Goal: Task Accomplishment & Management: Use online tool/utility

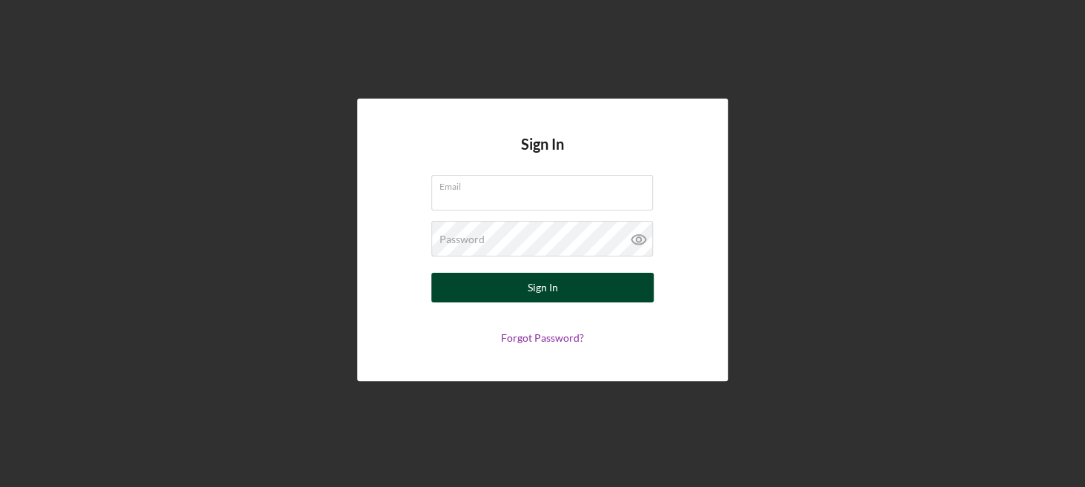
type input "[PERSON_NAME][EMAIL_ADDRESS][DOMAIN_NAME]"
click at [526, 291] on button "Sign In" at bounding box center [542, 288] width 222 height 30
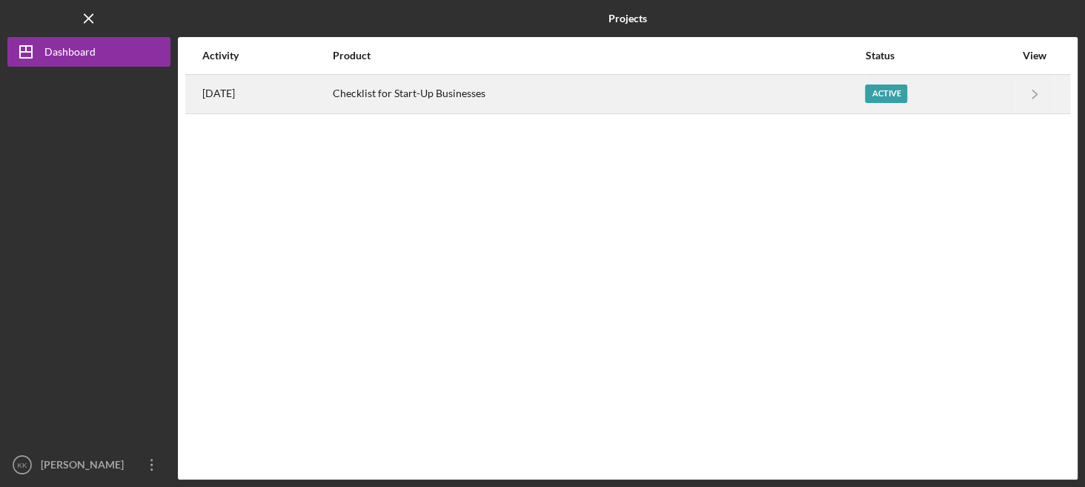
click at [740, 111] on div "Checklist for Start-Up Businesses" at bounding box center [598, 94] width 531 height 37
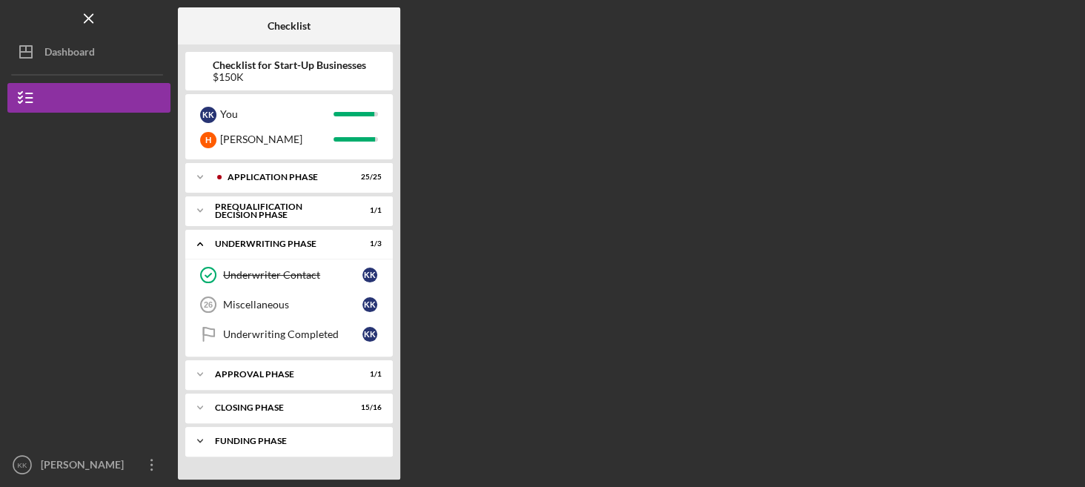
click at [270, 428] on div "Icon/Expander Funding Phase 2 / 3" at bounding box center [289, 441] width 208 height 30
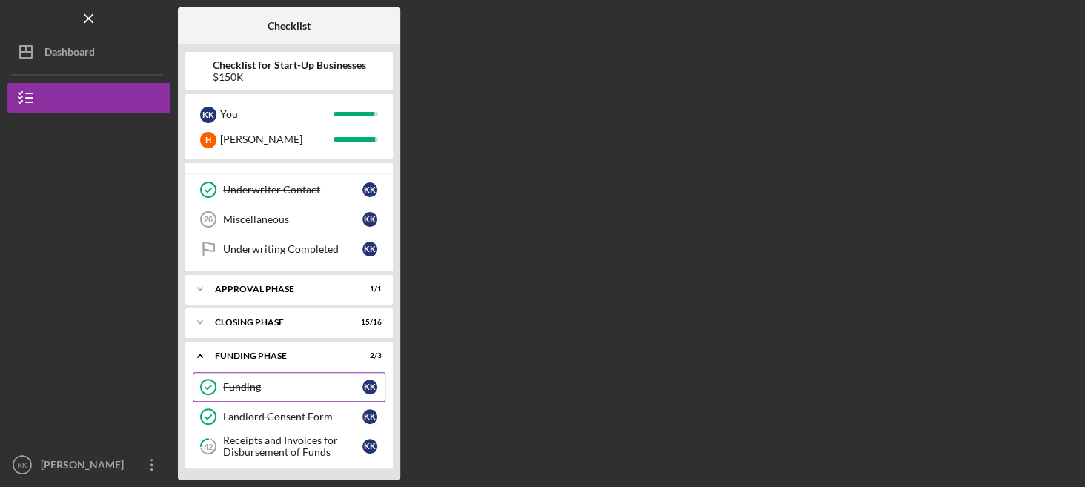
click at [244, 394] on link "Funding Funding K K" at bounding box center [289, 387] width 193 height 30
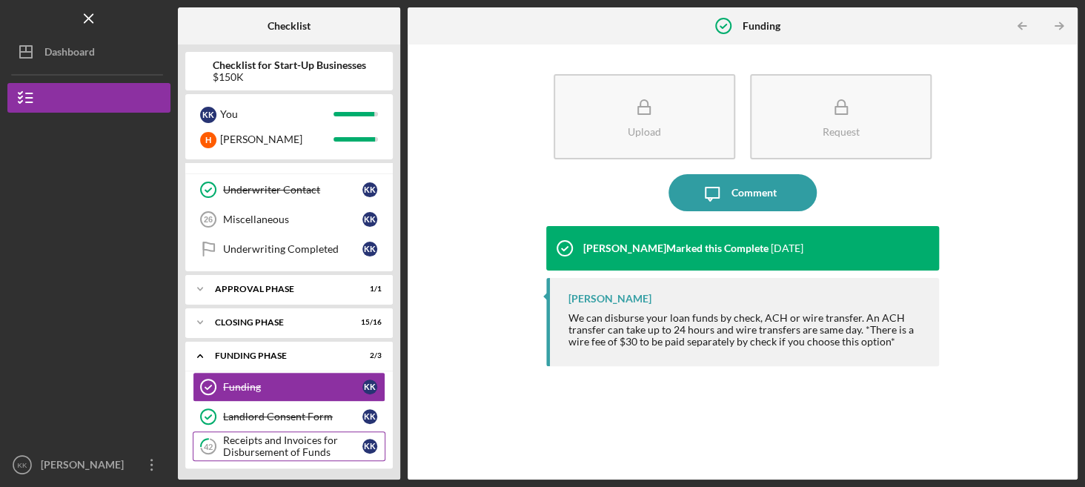
click at [293, 447] on div "Receipts and Invoices for Disbursement of Funds" at bounding box center [292, 446] width 139 height 24
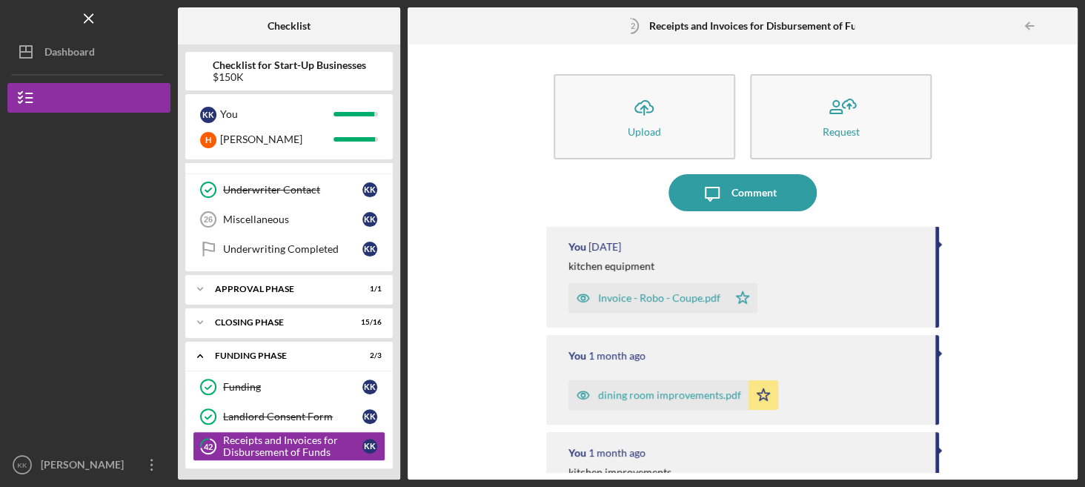
click at [666, 299] on div "Invoice - Robo - Coupe.pdf" at bounding box center [659, 298] width 122 height 12
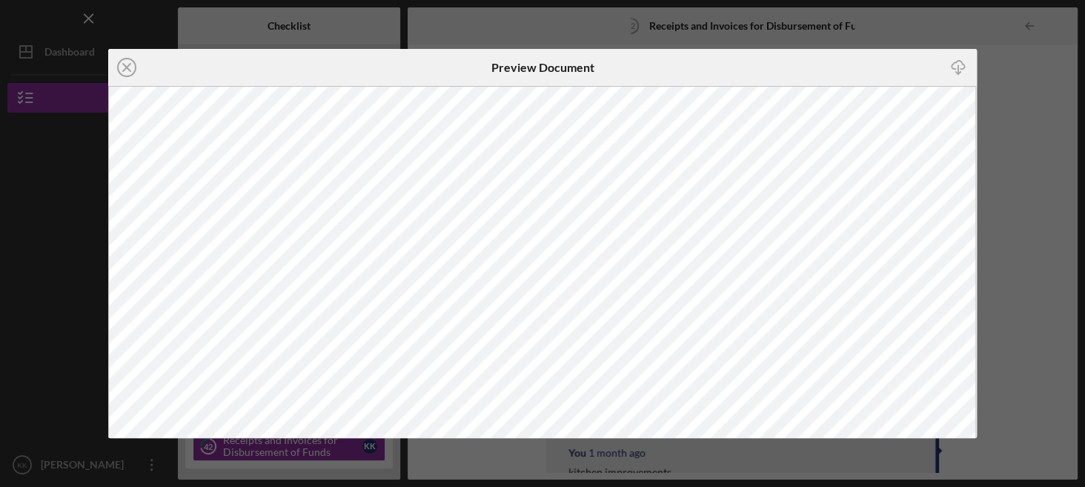
click at [130, 71] on icon "Icon/Close" at bounding box center [126, 67] width 37 height 37
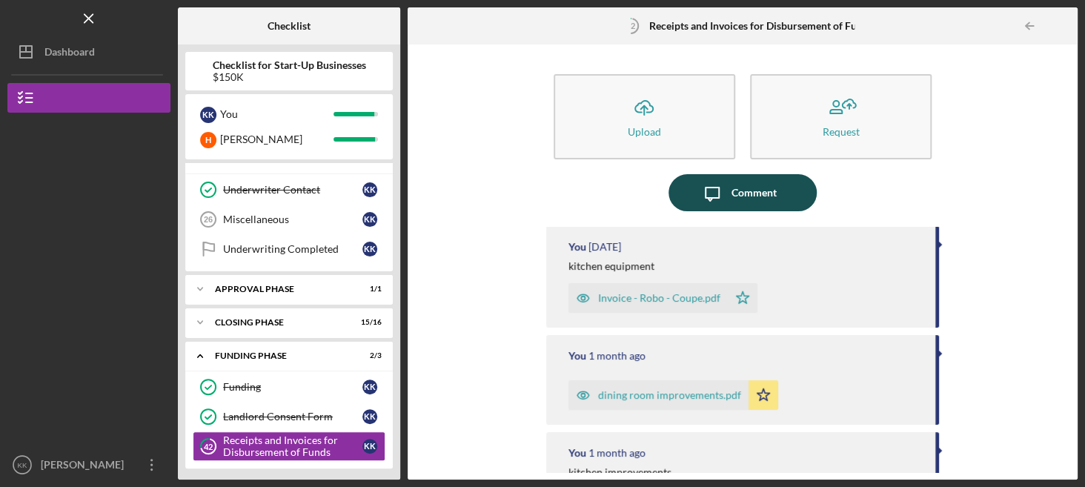
click at [750, 196] on div "Comment" at bounding box center [753, 192] width 45 height 37
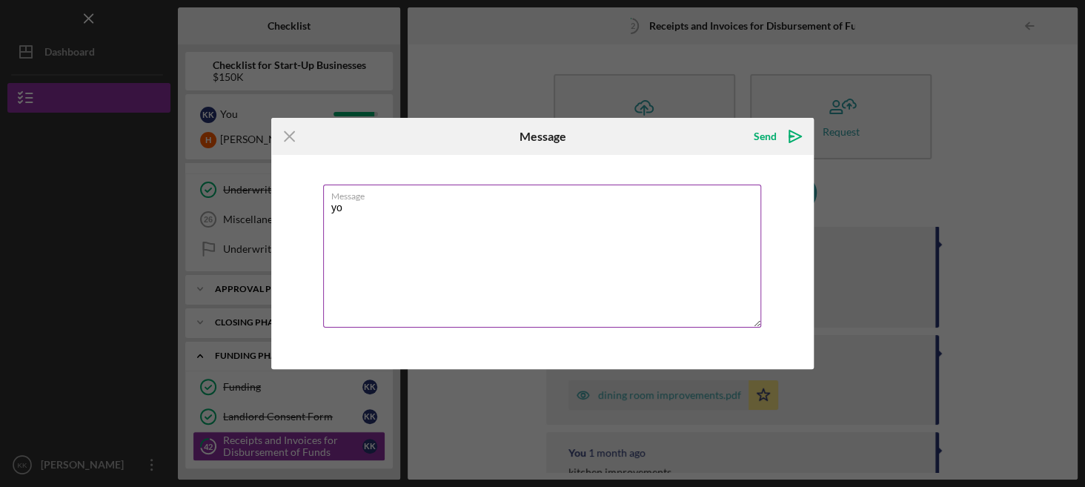
type textarea "y"
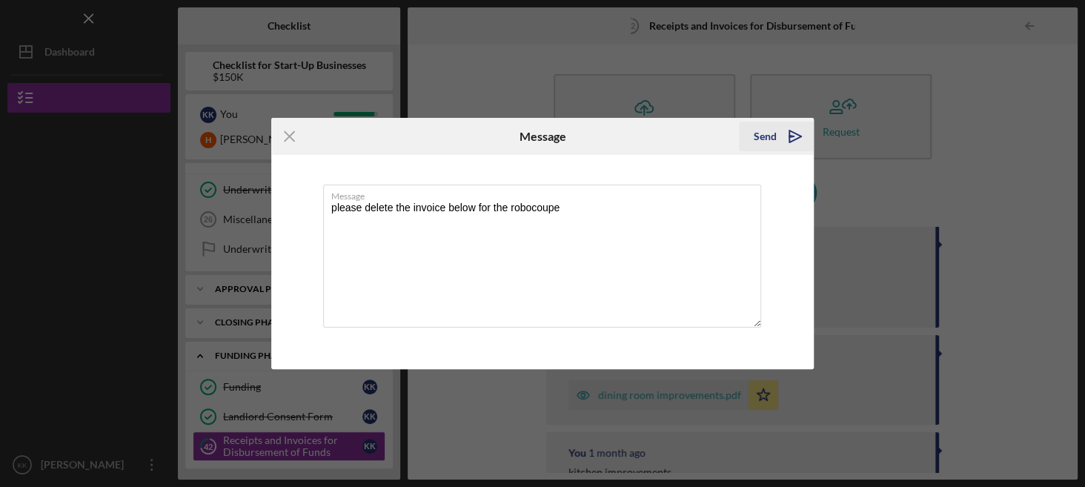
type textarea "please delete the invoice below for the robocoupe"
click at [766, 136] on div "Send" at bounding box center [765, 137] width 23 height 30
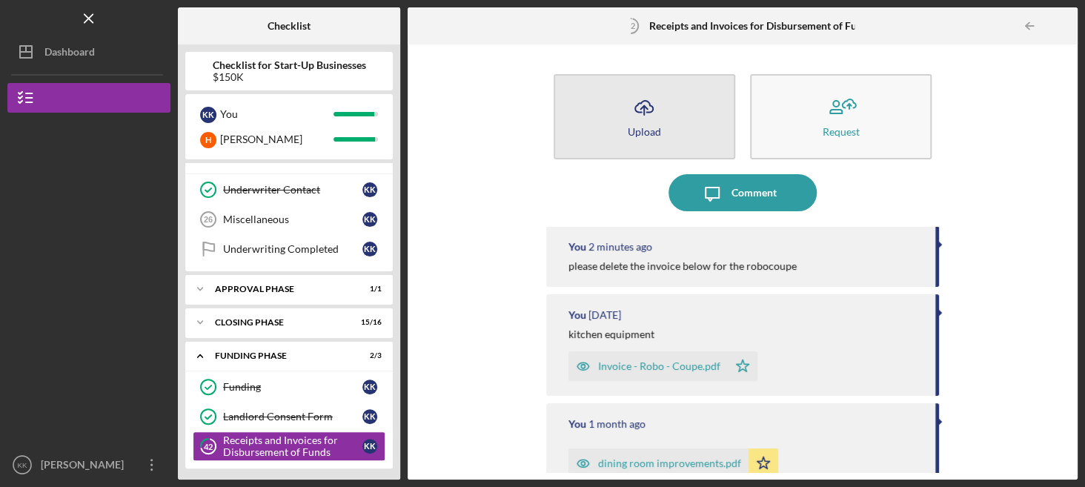
click at [667, 139] on button "Icon/Upload Upload" at bounding box center [645, 116] width 182 height 85
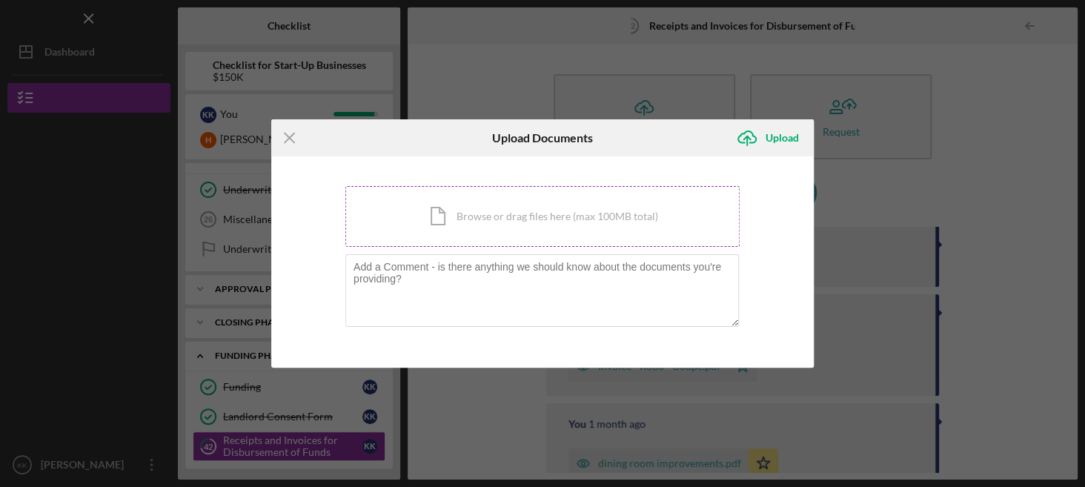
click at [540, 208] on div "Icon/Document Browse or drag files here (max 100MB total) Tap to choose files o…" at bounding box center [542, 216] width 394 height 61
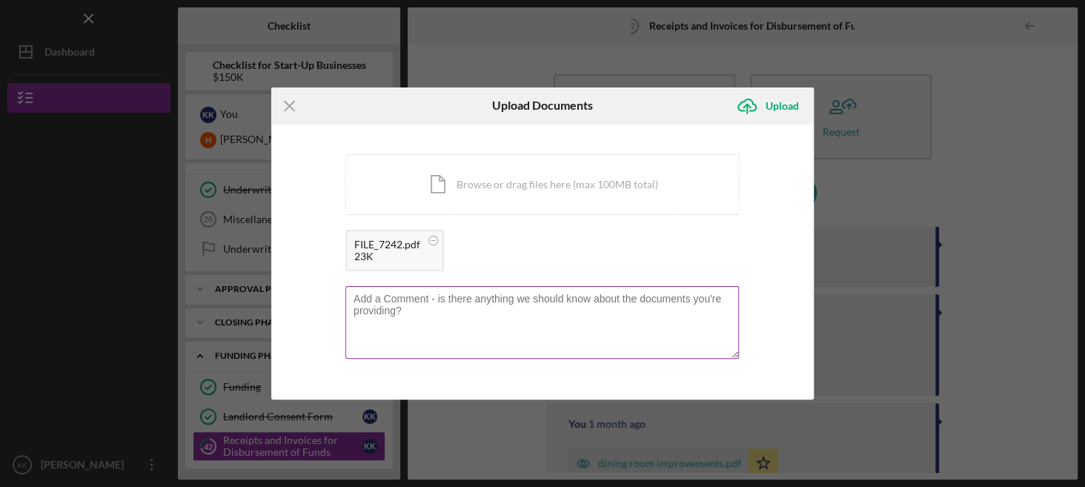
click at [578, 325] on textarea at bounding box center [542, 322] width 394 height 73
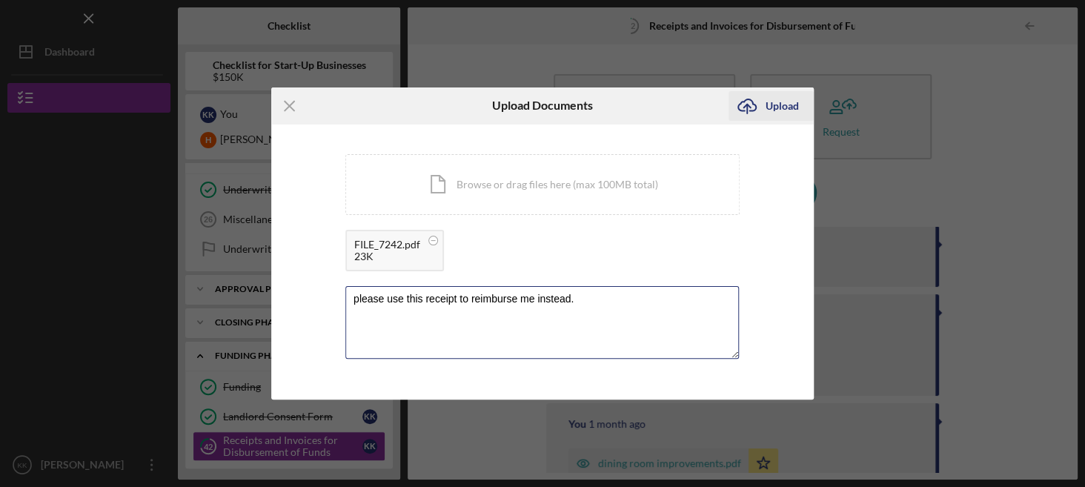
type textarea "please use this receipt to reimburse me instead."
click at [769, 105] on div "Upload" at bounding box center [782, 106] width 33 height 30
